Goal: Task Accomplishment & Management: Use online tool/utility

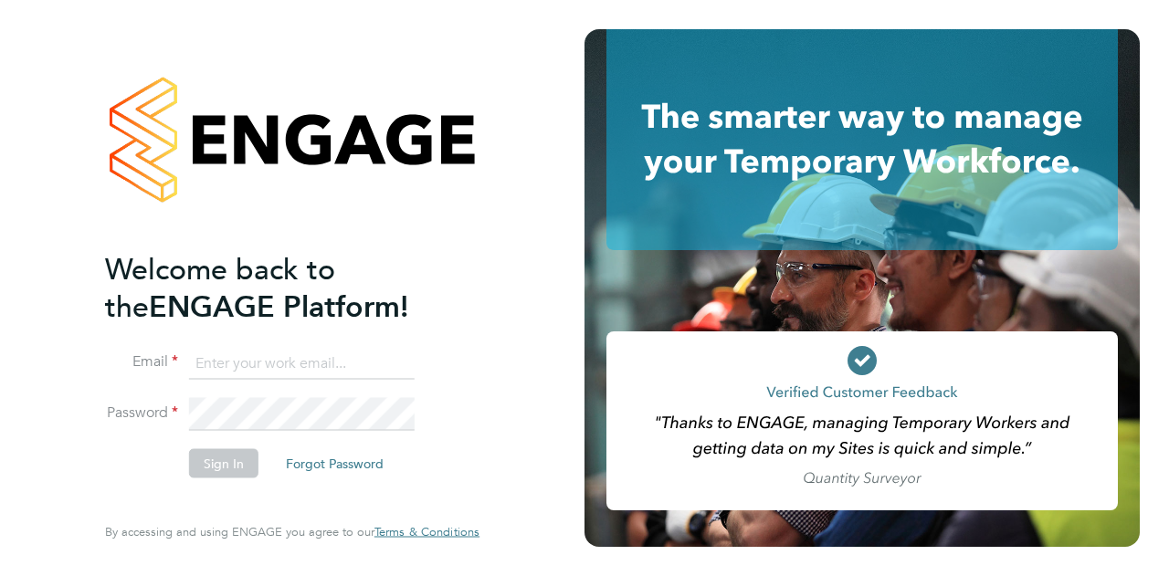
click at [266, 357] on input at bounding box center [302, 363] width 226 height 33
type input "ion.brinzila@wates.co.uk"
click at [223, 465] on button "Sign In" at bounding box center [223, 463] width 69 height 29
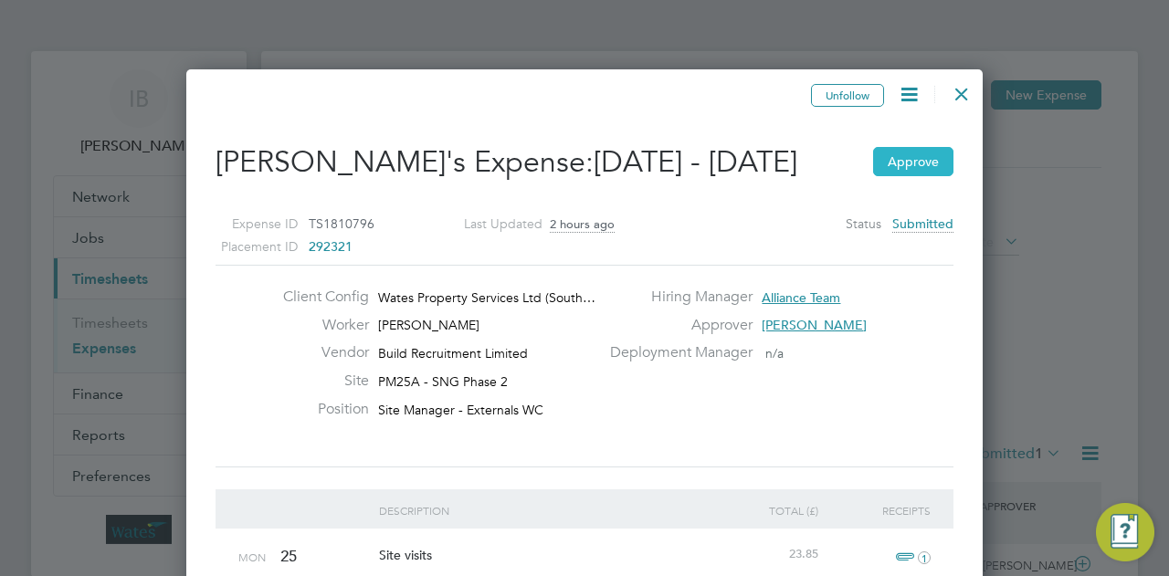
click at [907, 176] on button "Approve" at bounding box center [913, 161] width 80 height 29
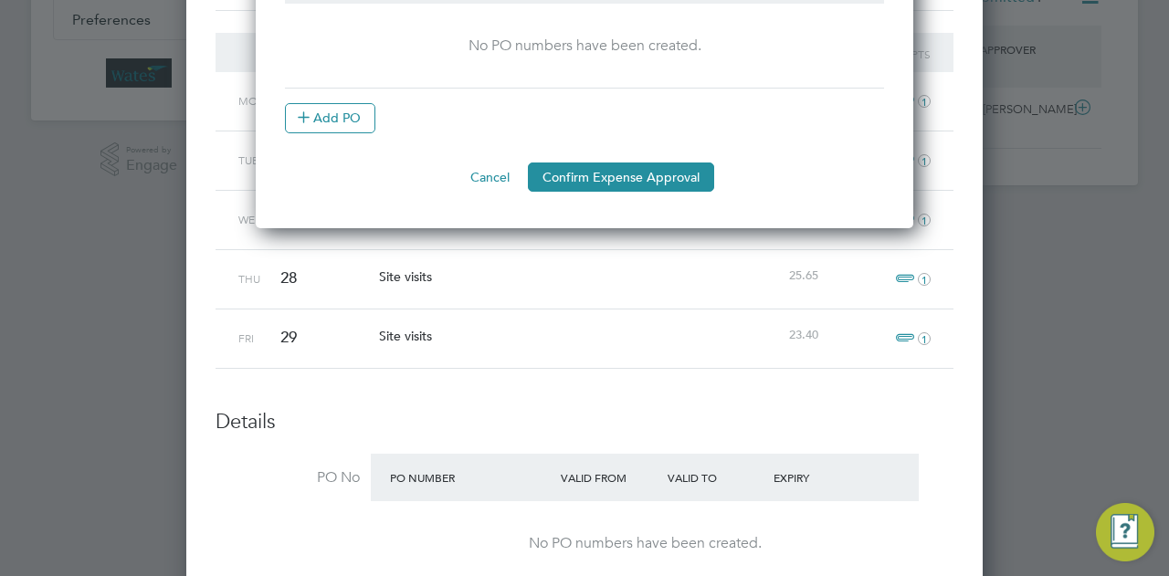
click at [607, 157] on li "PO Number Valid From Valid To Expiry No PO numbers have been created. Add PO" at bounding box center [584, 59] width 599 height 206
click at [603, 169] on button "Confirm Expense Approval" at bounding box center [621, 177] width 186 height 29
